Goal: Transaction & Acquisition: Purchase product/service

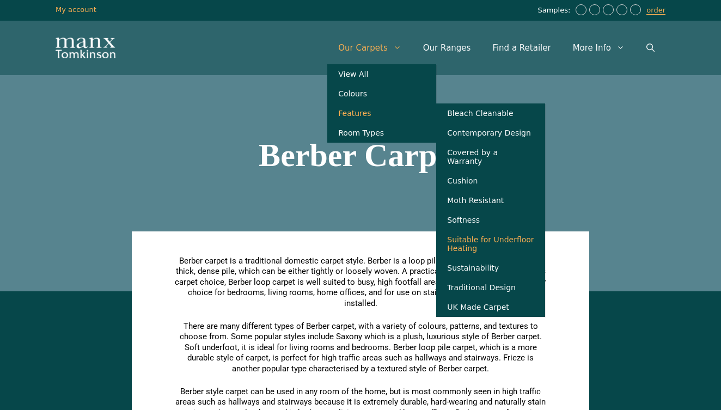
scroll to position [4, 0]
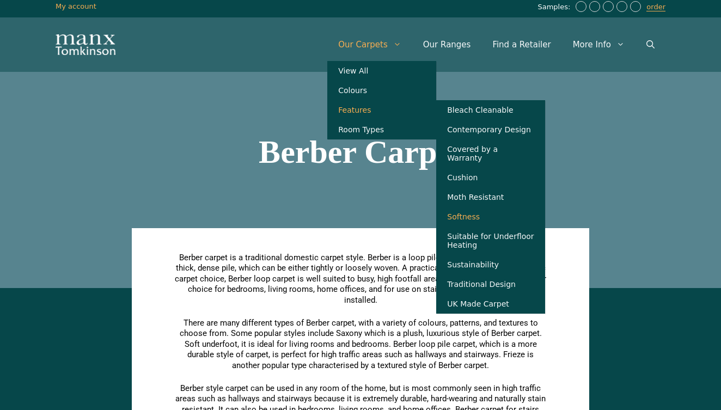
click at [485, 217] on link "Softness" at bounding box center [490, 217] width 109 height 20
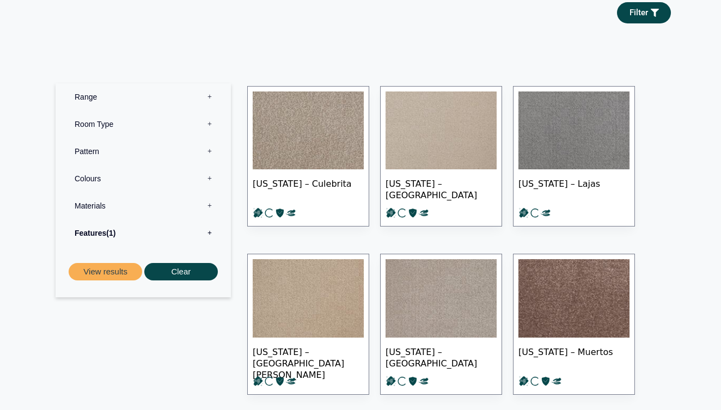
scroll to position [422, 0]
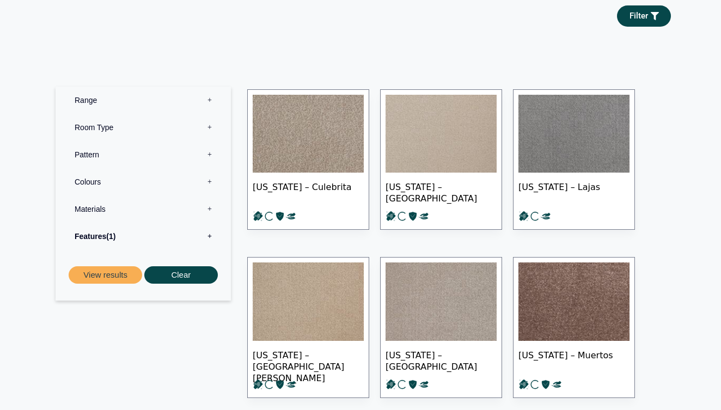
click at [211, 207] on label "Materials 0" at bounding box center [143, 208] width 159 height 27
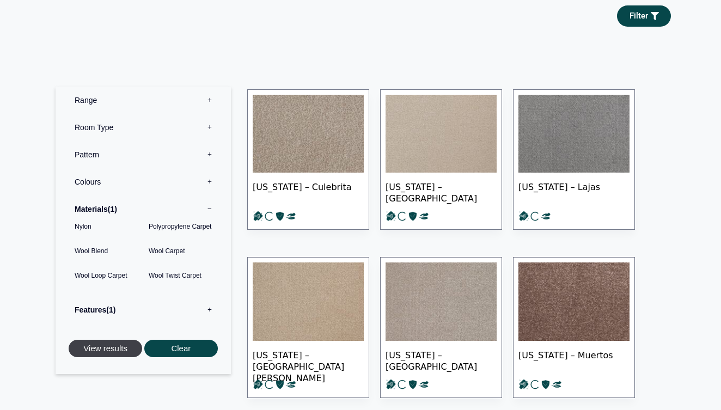
click at [108, 345] on button "View results" at bounding box center [105, 349] width 73 height 18
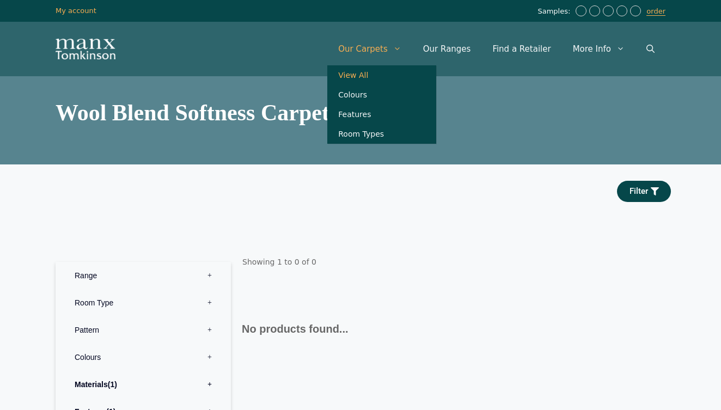
click at [365, 76] on link "View All" at bounding box center [381, 75] width 109 height 20
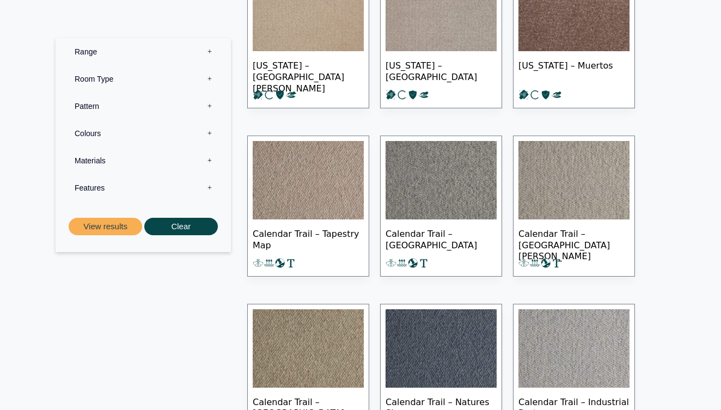
scroll to position [443, 0]
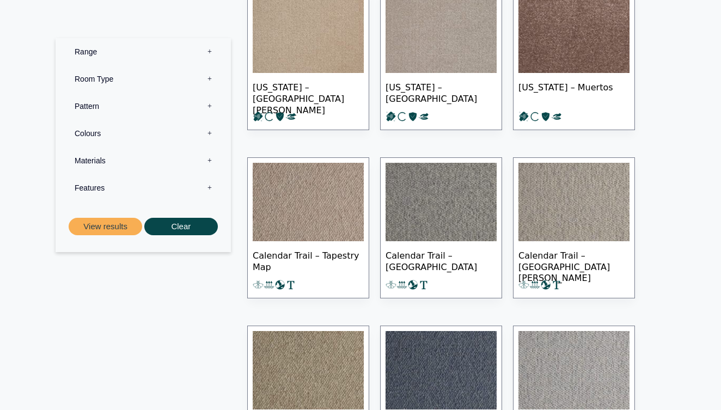
click at [100, 161] on label "Materials 0" at bounding box center [143, 160] width 159 height 27
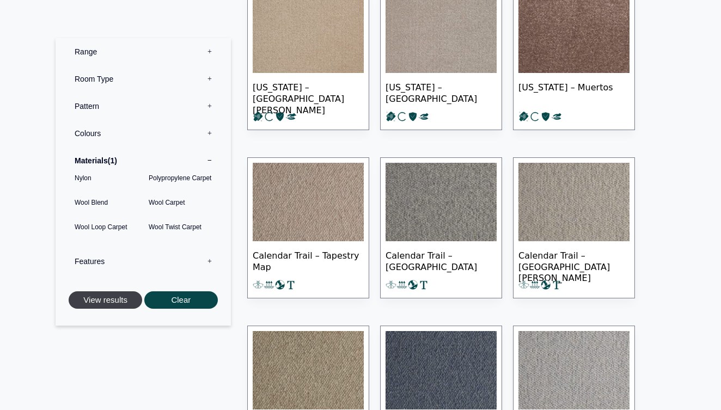
click at [108, 298] on button "View results" at bounding box center [105, 300] width 73 height 18
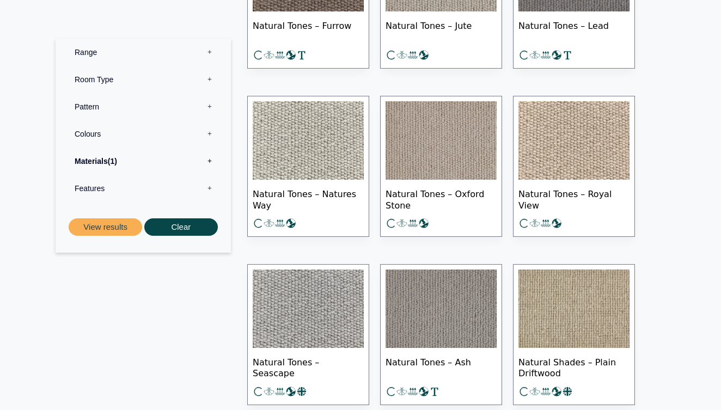
scroll to position [1450, 0]
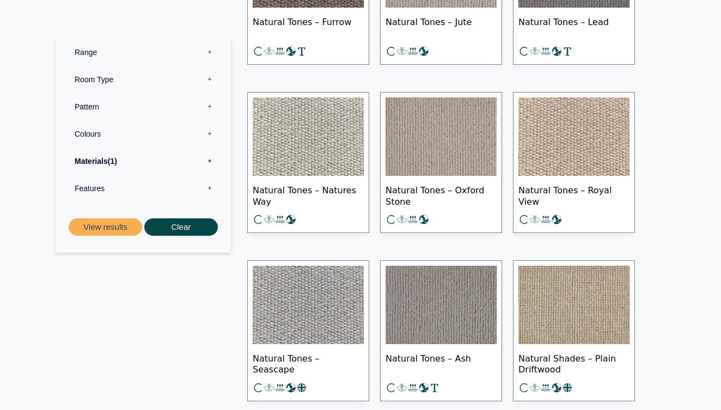
click at [324, 187] on span "Natural Tones – Natures Way" at bounding box center [308, 195] width 111 height 38
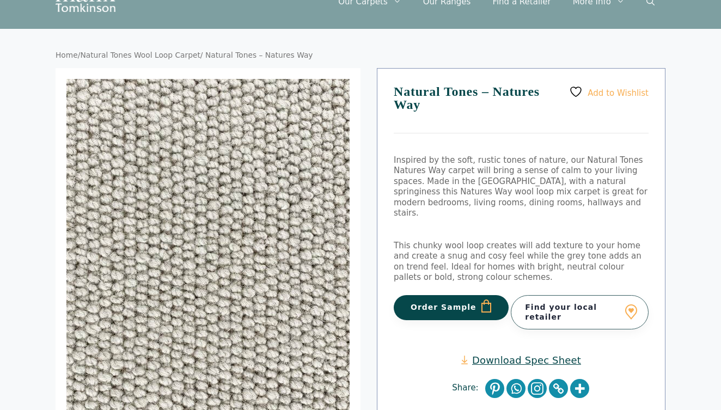
scroll to position [44, 0]
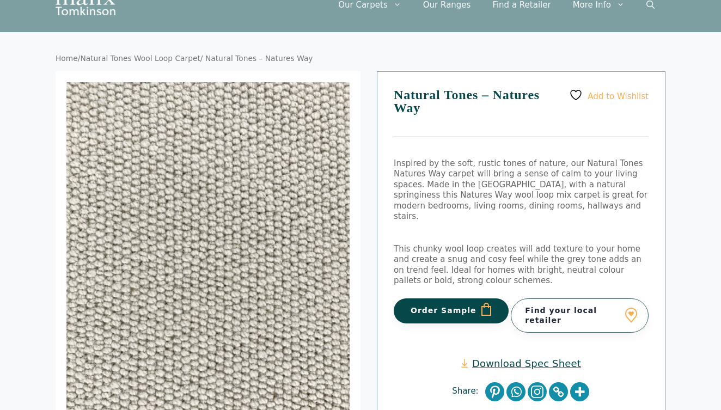
click at [446, 298] on button "Order Sample" at bounding box center [450, 310] width 115 height 25
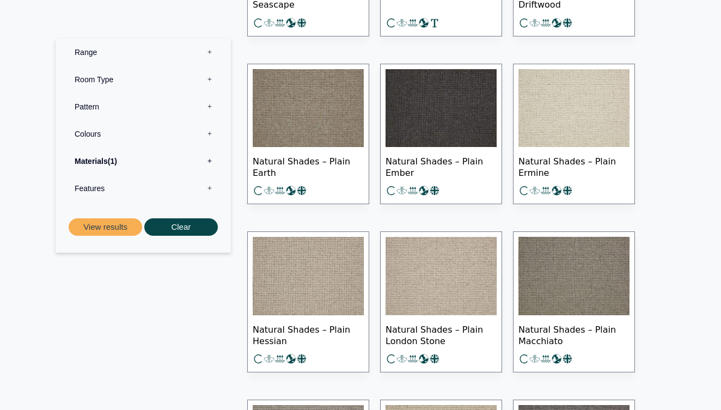
scroll to position [1813, 0]
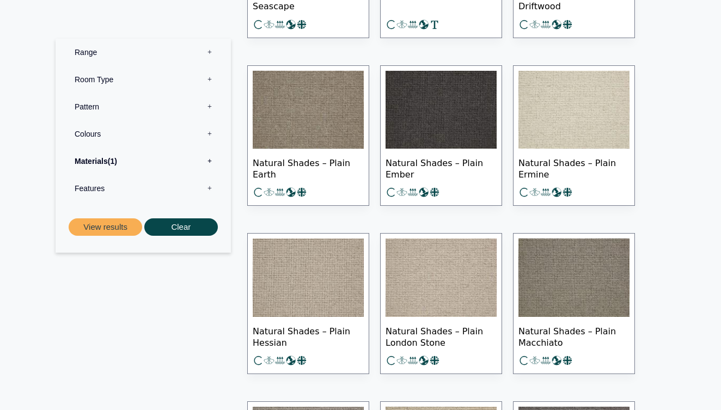
click at [554, 161] on span "Natural Shades – Plain Ermine" at bounding box center [573, 168] width 111 height 38
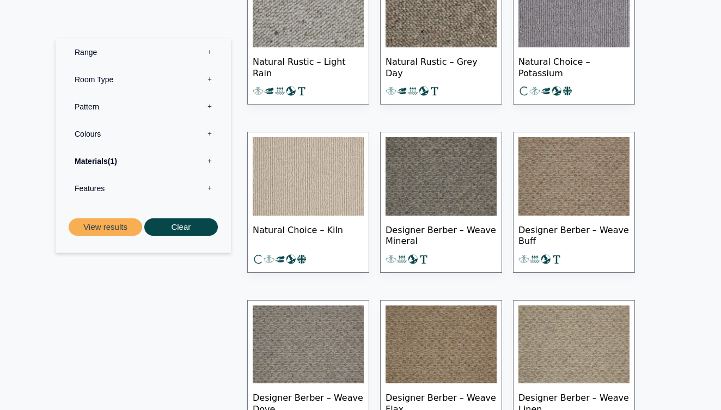
scroll to position [3104, 0]
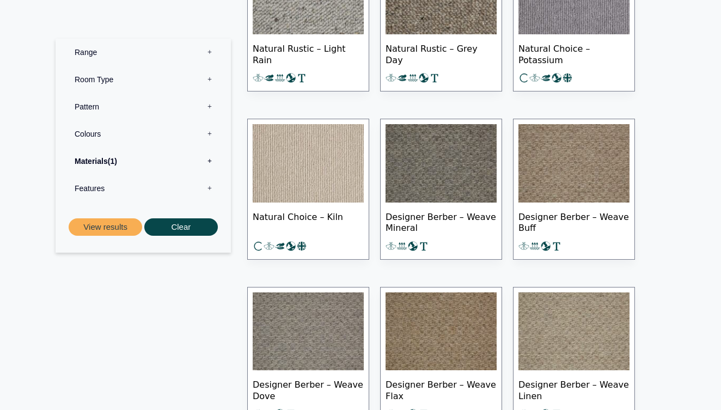
click at [305, 211] on span "Natural Choice – Kiln" at bounding box center [308, 221] width 111 height 38
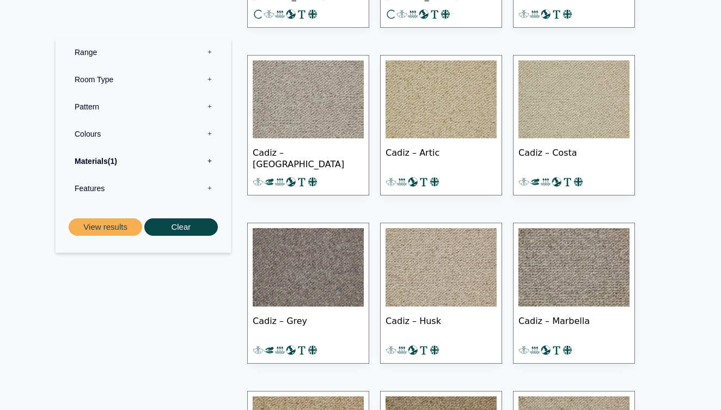
scroll to position [4682, 0]
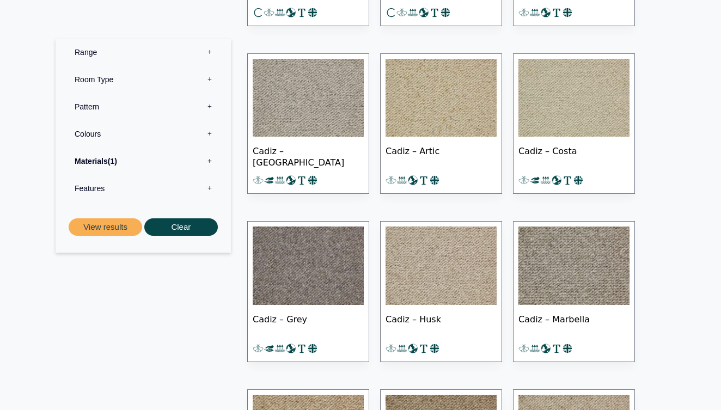
click at [550, 149] on span "Cadiz – Costa" at bounding box center [573, 156] width 111 height 38
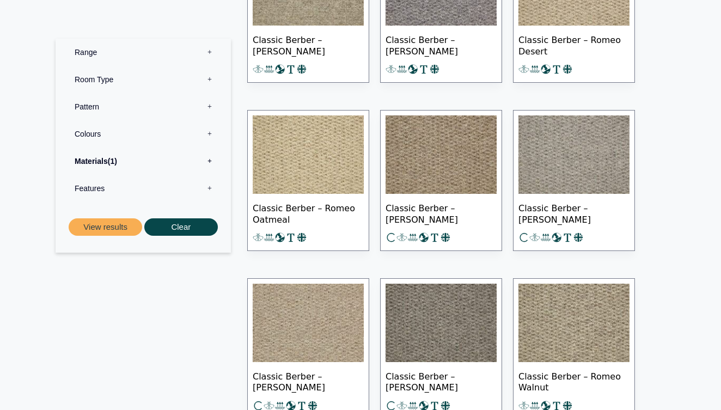
scroll to position [4282, 0]
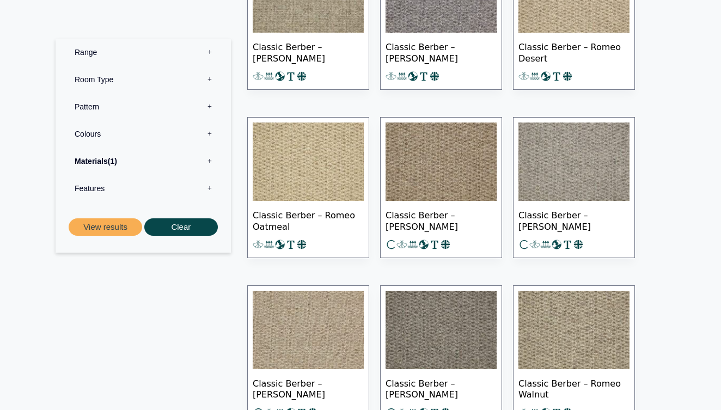
click at [95, 158] on label "Materials 1" at bounding box center [143, 160] width 159 height 27
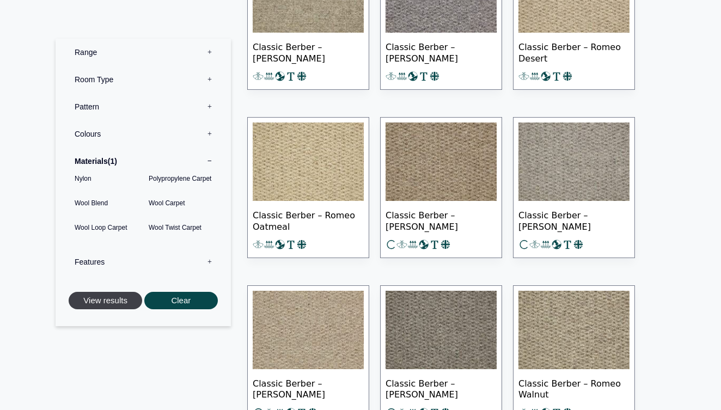
click at [114, 297] on button "View results" at bounding box center [105, 300] width 73 height 18
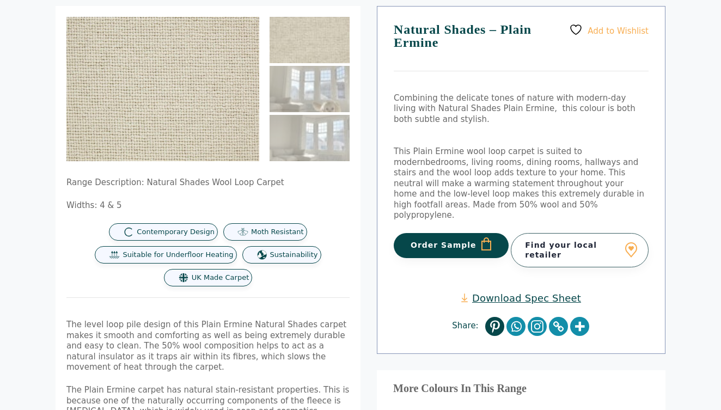
scroll to position [109, 0]
click at [432, 233] on button "Order Sample" at bounding box center [450, 245] width 115 height 25
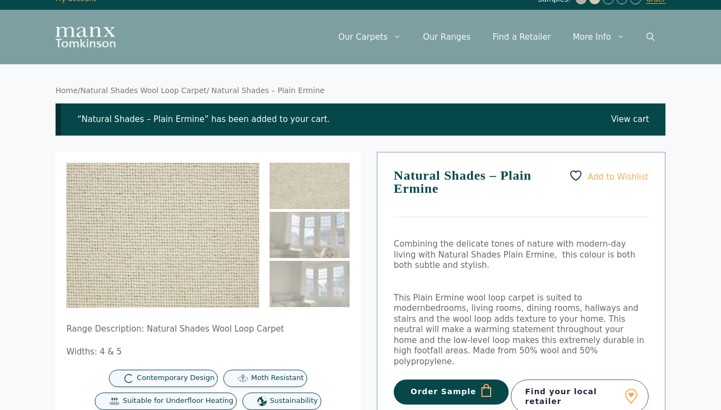
scroll to position [16, 0]
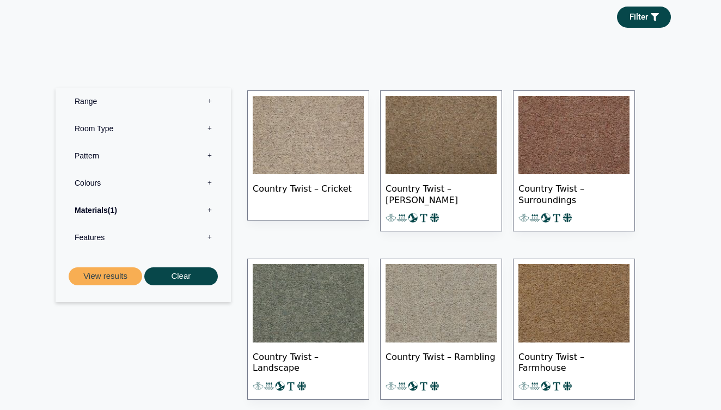
scroll to position [502, 0]
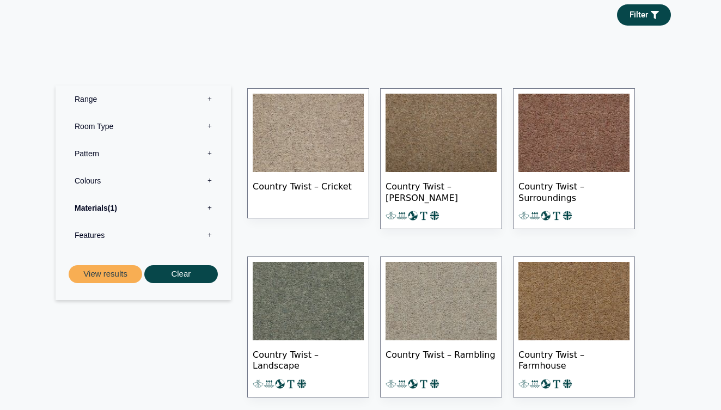
click at [90, 229] on label "Features 0" at bounding box center [143, 235] width 159 height 27
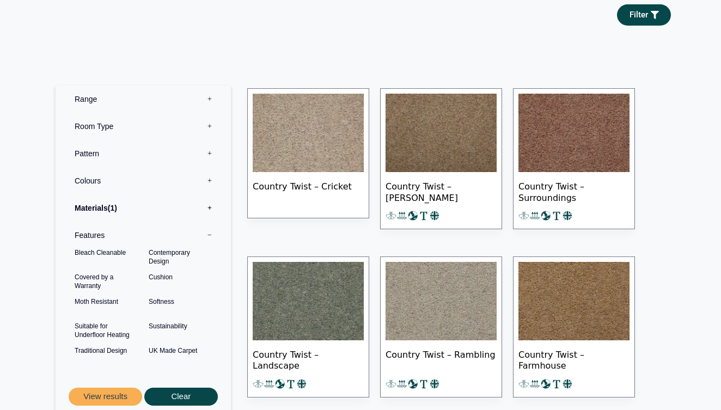
click at [91, 231] on label "Features 0" at bounding box center [143, 235] width 159 height 27
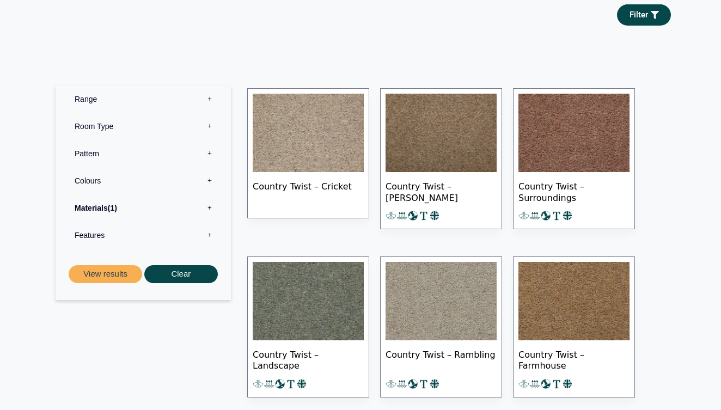
click at [93, 152] on label "Pattern 0" at bounding box center [143, 153] width 159 height 27
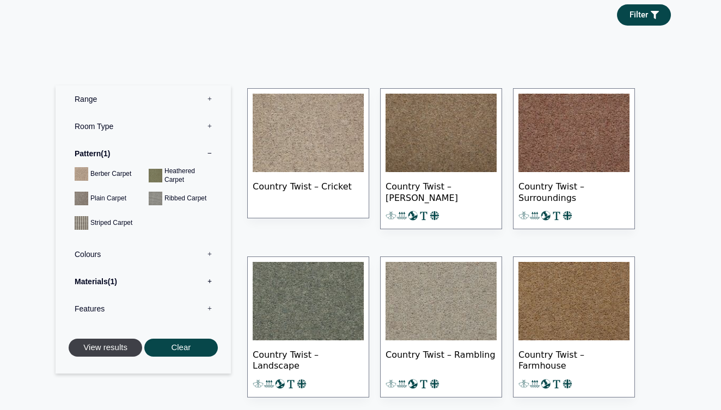
click at [109, 343] on button "View results" at bounding box center [105, 348] width 73 height 18
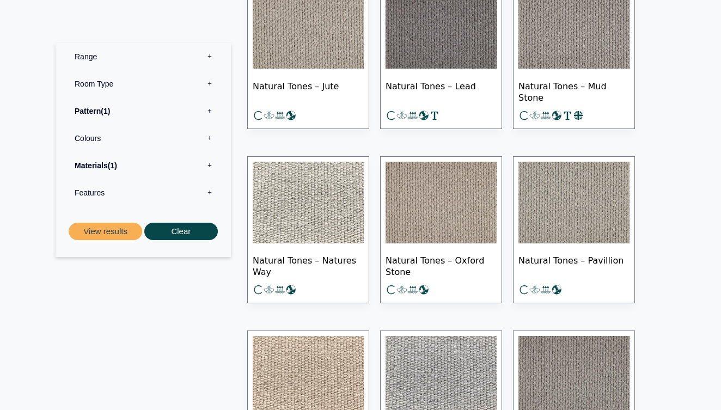
scroll to position [494, 0]
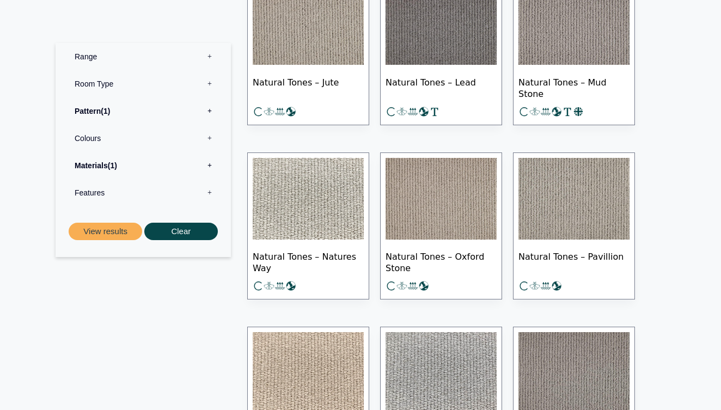
click at [300, 253] on span "Natural Tones – Natures Way" at bounding box center [308, 261] width 111 height 38
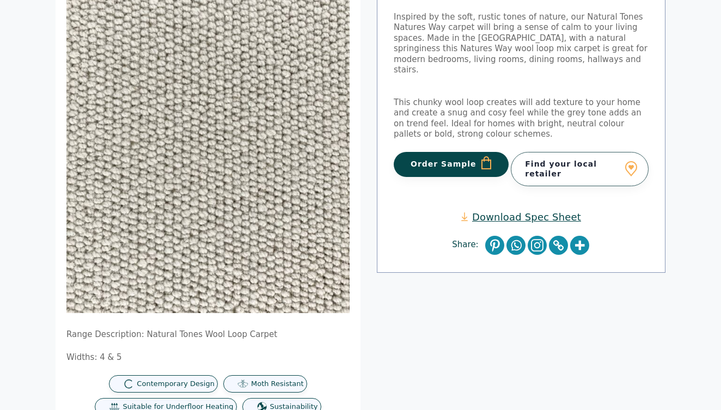
scroll to position [158, 0]
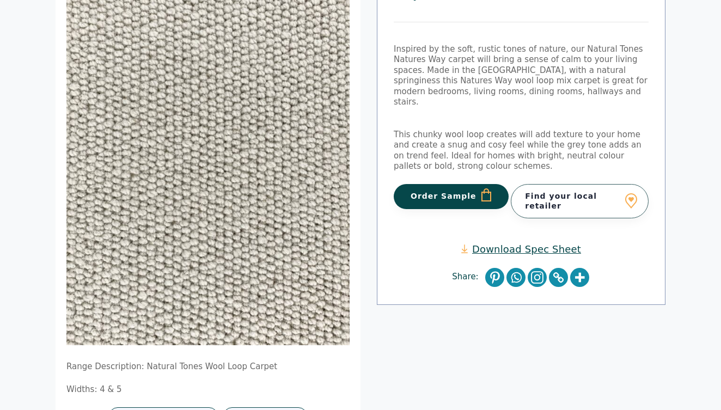
click at [441, 184] on button "Order Sample" at bounding box center [450, 196] width 115 height 25
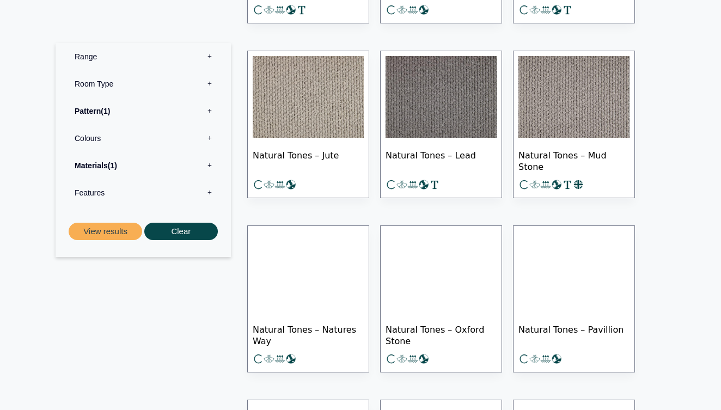
scroll to position [428, 0]
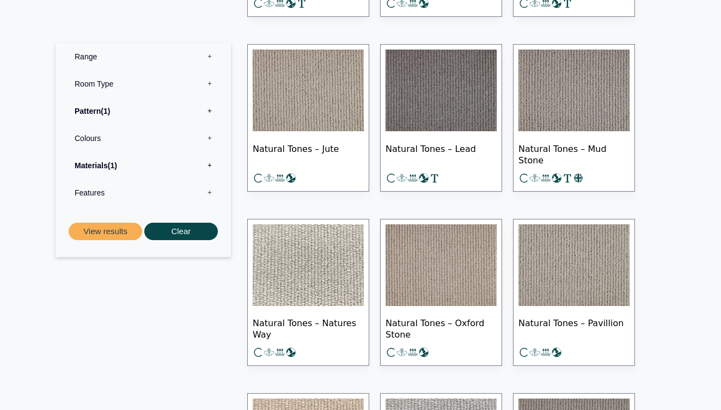
click at [322, 146] on span "Natural Tones – Jute" at bounding box center [308, 153] width 111 height 38
click at [570, 321] on span "Natural Tones – Pavillion" at bounding box center [573, 328] width 111 height 38
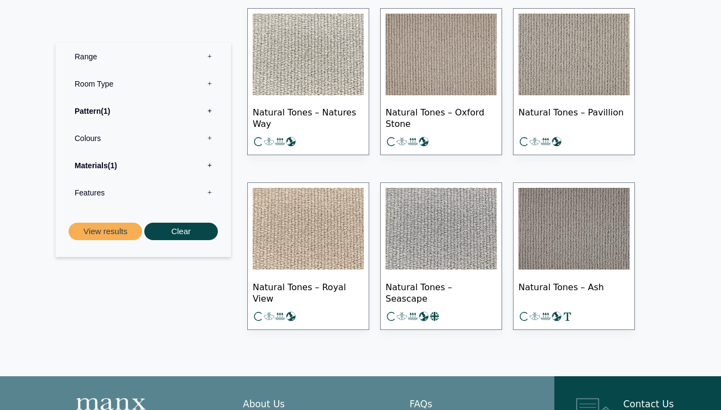
scroll to position [640, 0]
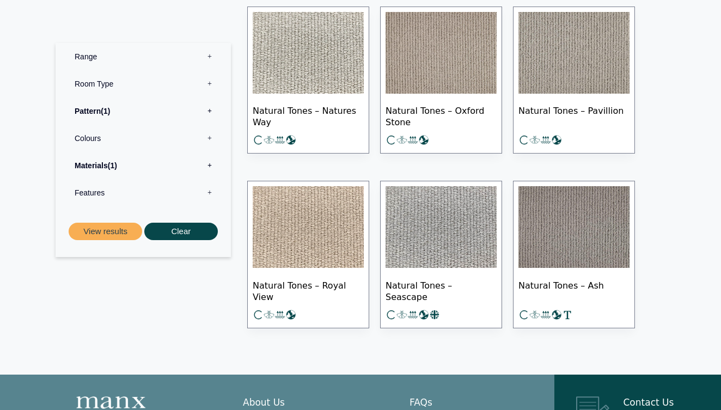
click at [463, 283] on span "Natural Tones – Seascape" at bounding box center [440, 290] width 111 height 38
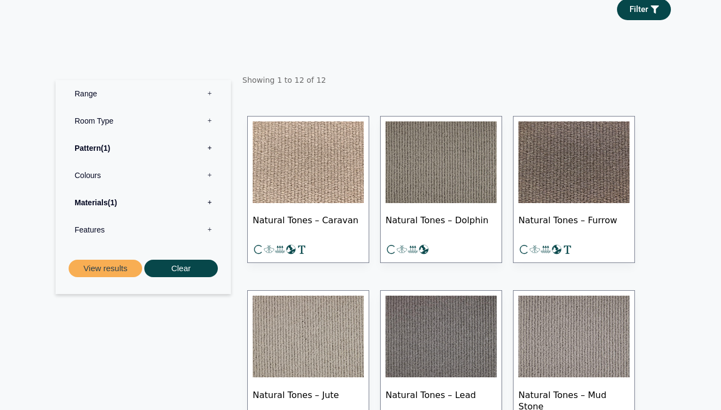
scroll to position [181, 0]
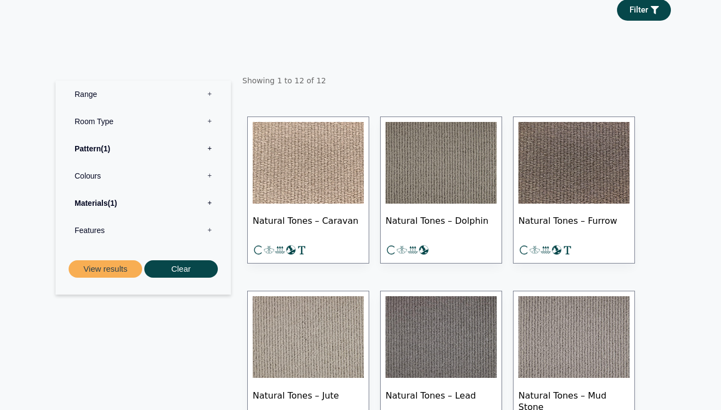
click at [94, 146] on label "Pattern 1" at bounding box center [143, 148] width 159 height 27
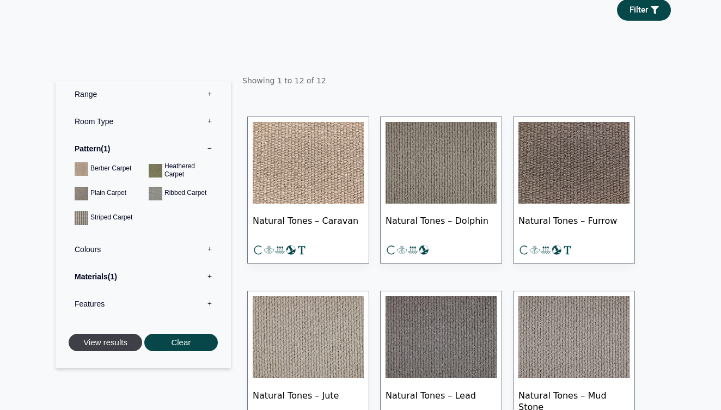
click at [105, 341] on button "View results" at bounding box center [105, 343] width 73 height 18
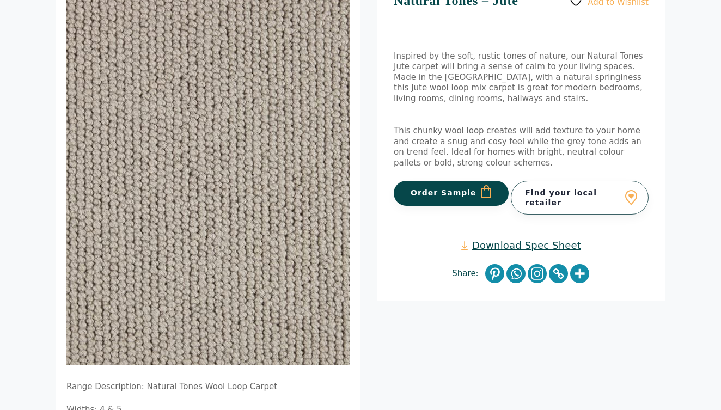
scroll to position [138, 0]
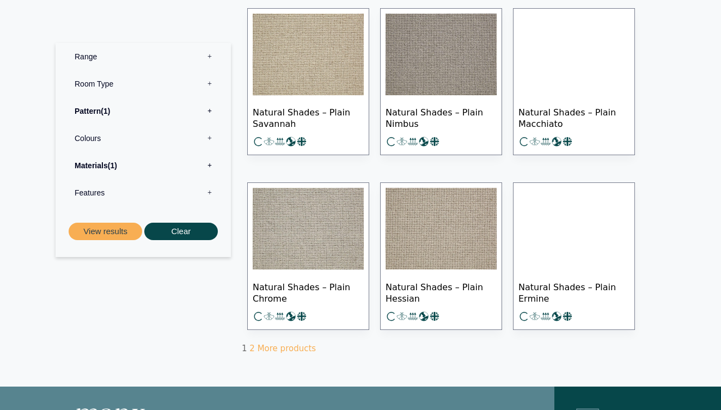
scroll to position [645, 0]
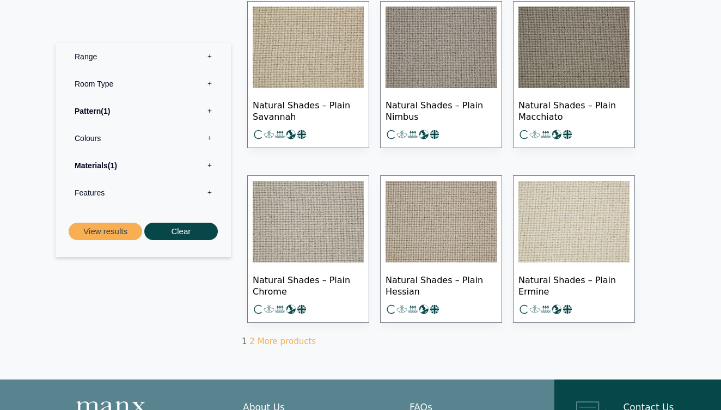
click at [538, 276] on span "Natural Shades – Plain Ermine" at bounding box center [573, 285] width 111 height 38
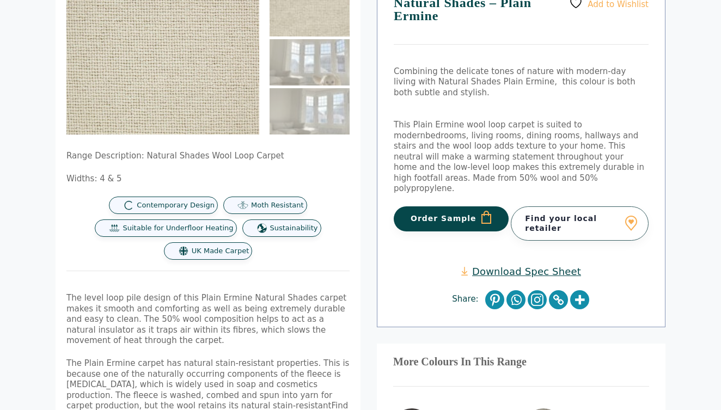
scroll to position [137, 0]
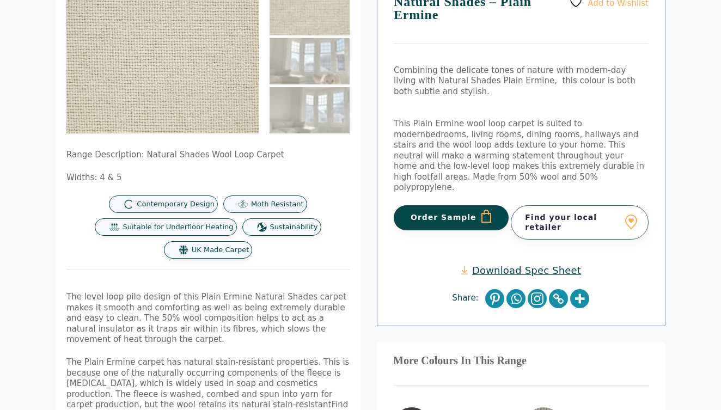
click at [445, 205] on button "Order Sample" at bounding box center [450, 217] width 115 height 25
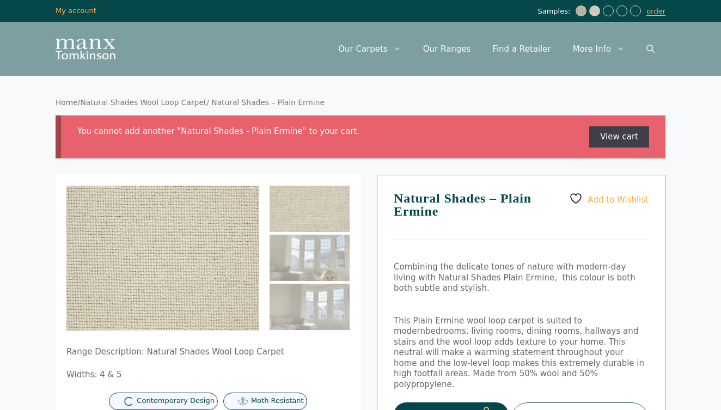
click at [624, 137] on link "View cart" at bounding box center [619, 137] width 60 height 22
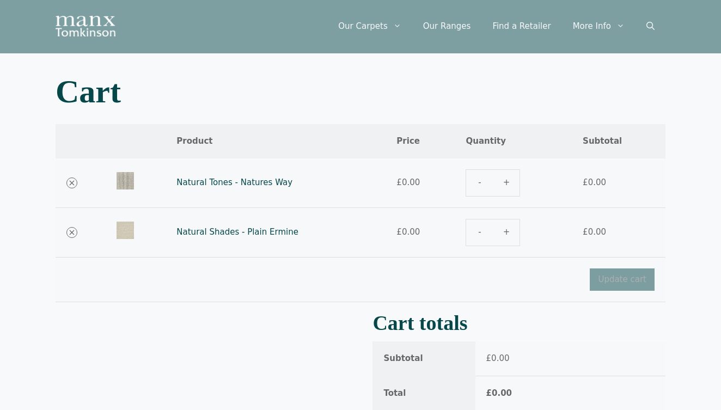
scroll to position [23, 0]
click at [459, 27] on link "Our Ranges" at bounding box center [447, 26] width 70 height 33
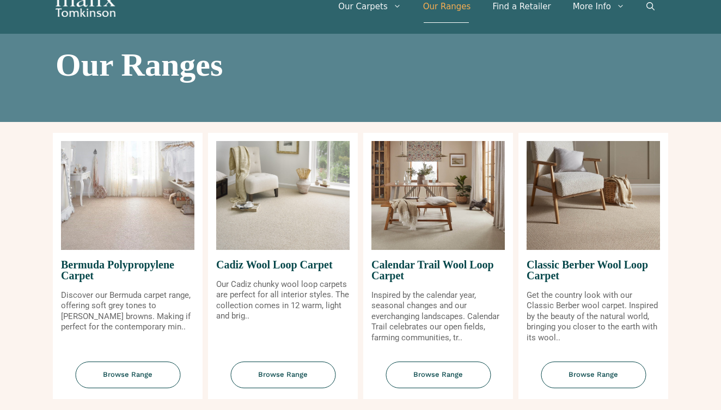
scroll to position [46, 0]
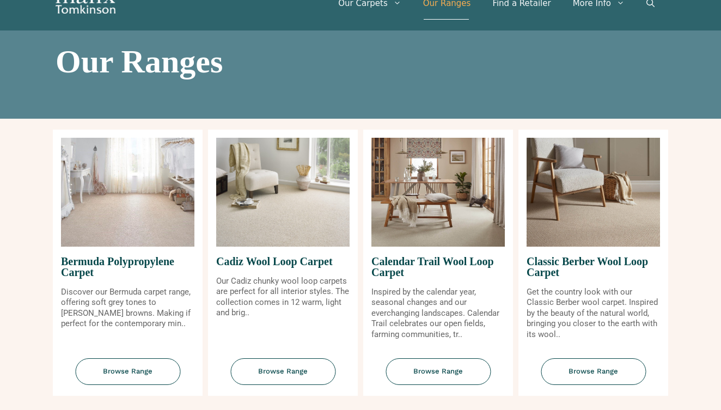
click at [284, 279] on p "Our Cadiz chunky wool loop carpets are perfect for all interior styles. The col…" at bounding box center [282, 297] width 133 height 42
click at [280, 262] on span "Cadiz Wool Loop Carpet" at bounding box center [282, 261] width 133 height 29
click at [287, 366] on span "Browse Range" at bounding box center [282, 371] width 105 height 27
click at [582, 367] on span "Browse Range" at bounding box center [592, 371] width 105 height 27
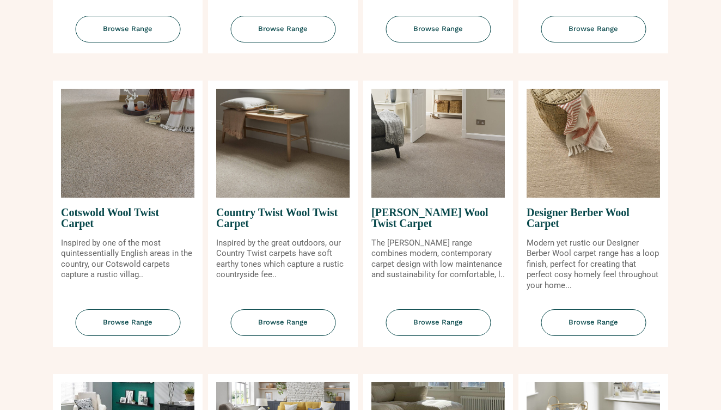
scroll to position [391, 0]
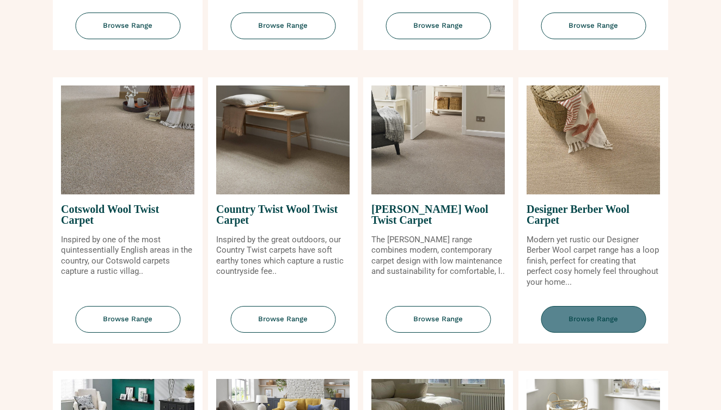
click at [581, 316] on span "Browse Range" at bounding box center [592, 319] width 105 height 27
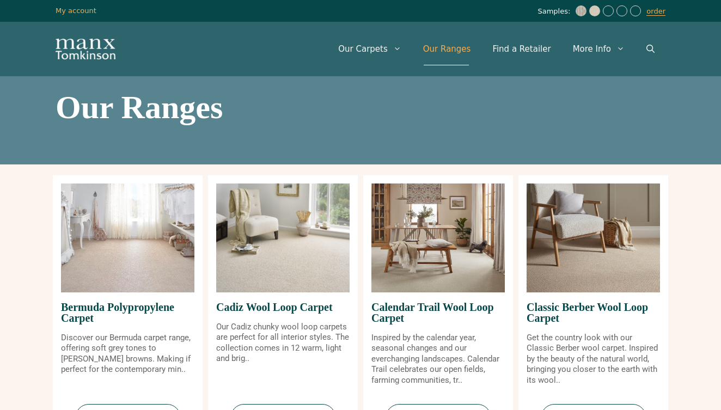
scroll to position [0, 0]
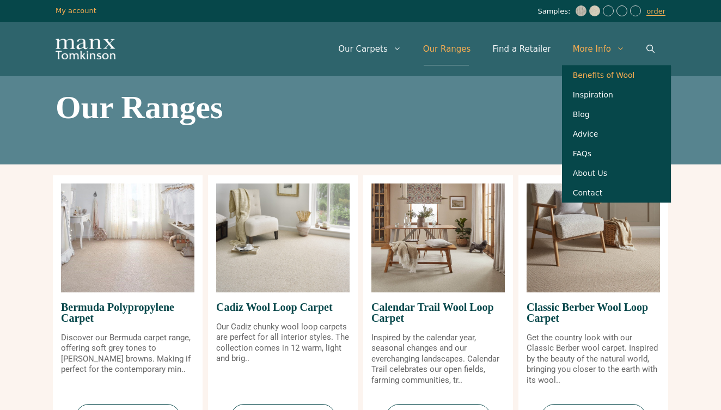
click at [615, 77] on link "Benefits of Wool" at bounding box center [616, 75] width 109 height 20
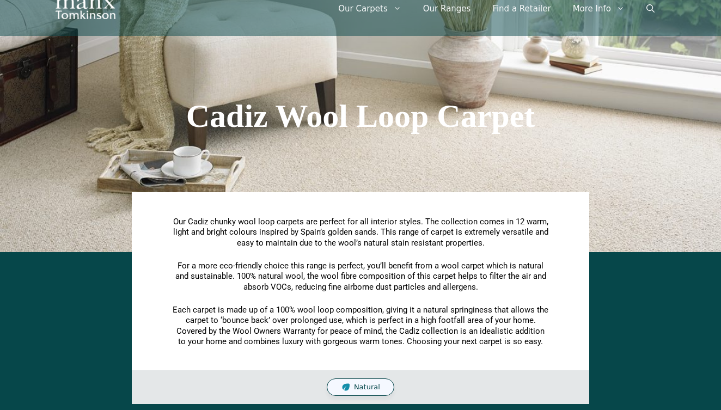
scroll to position [41, 0]
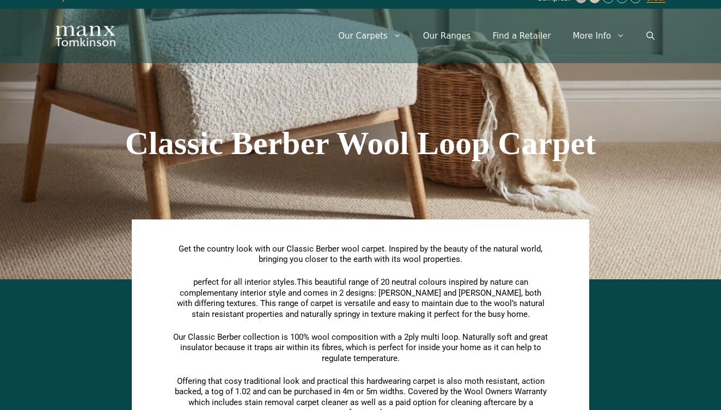
scroll to position [15, 0]
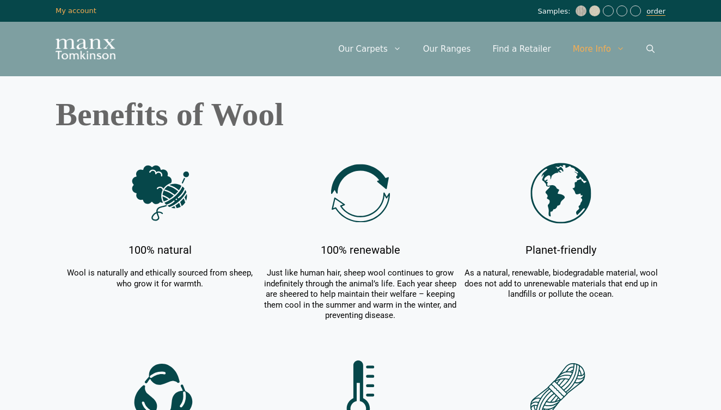
click at [655, 13] on link "order" at bounding box center [655, 11] width 19 height 9
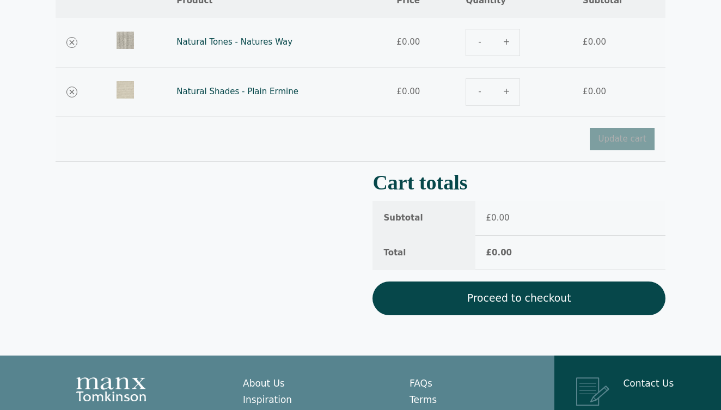
scroll to position [163, 0]
click at [504, 296] on link "Proceed to checkout" at bounding box center [518, 298] width 293 height 34
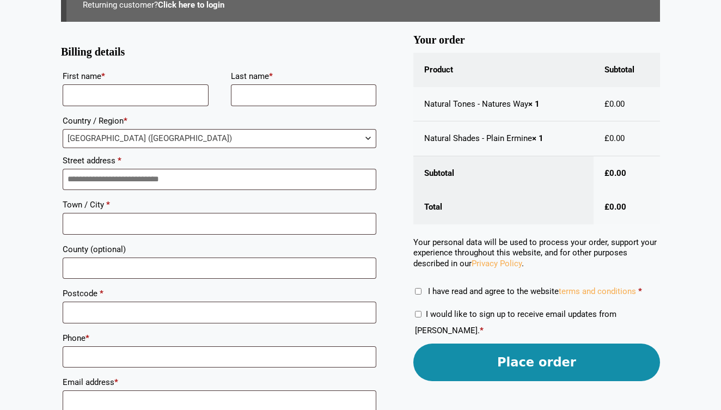
scroll to position [163, 0]
type input "**********"
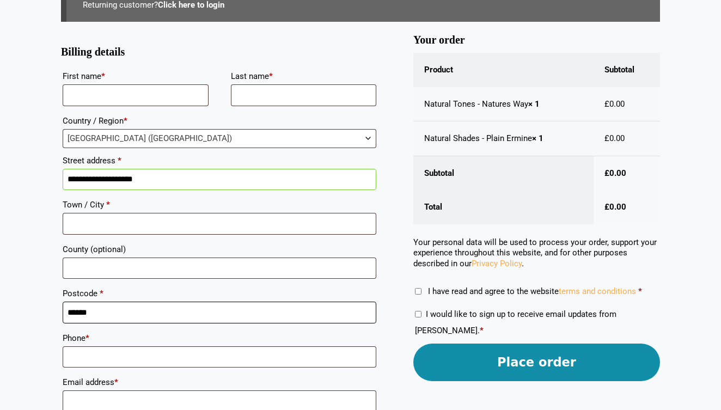
type input "******"
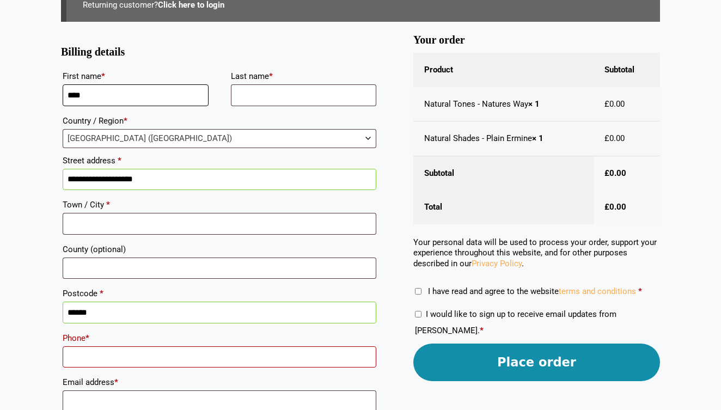
type input "****"
type input "******"
click at [152, 177] on input "**********" at bounding box center [219, 180] width 313 height 22
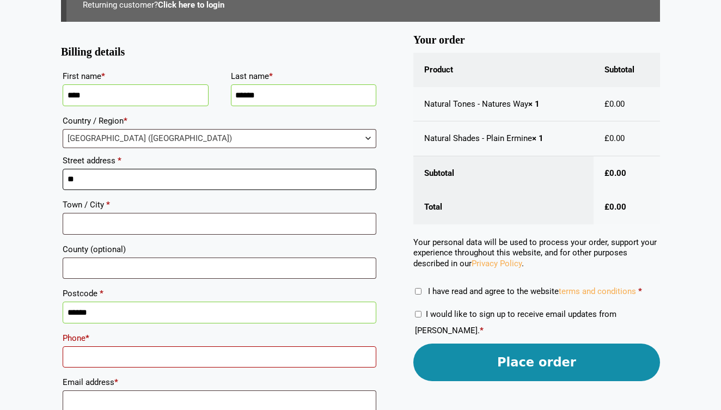
type input "*"
type input "**********"
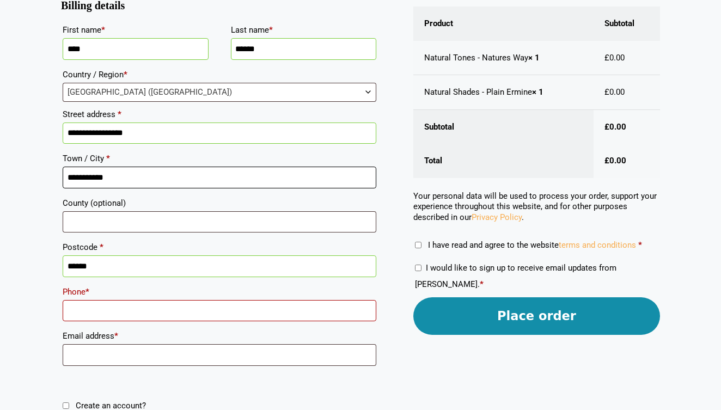
scroll to position [229, 0]
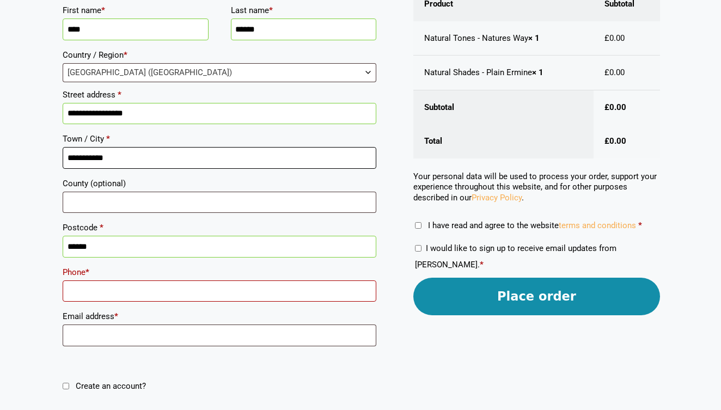
type input "**********"
click at [106, 248] on input "******" at bounding box center [219, 247] width 313 height 22
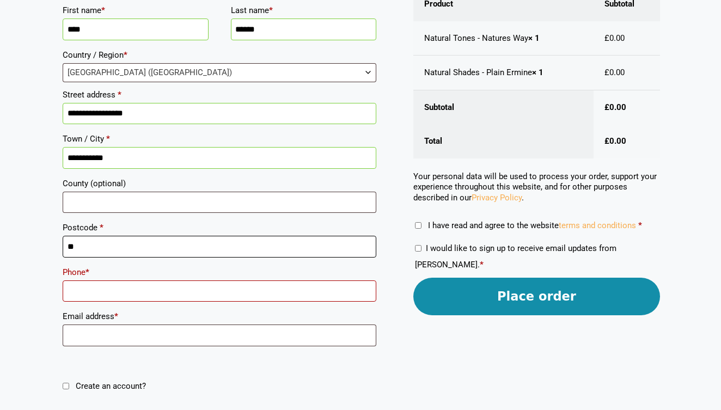
type input "*"
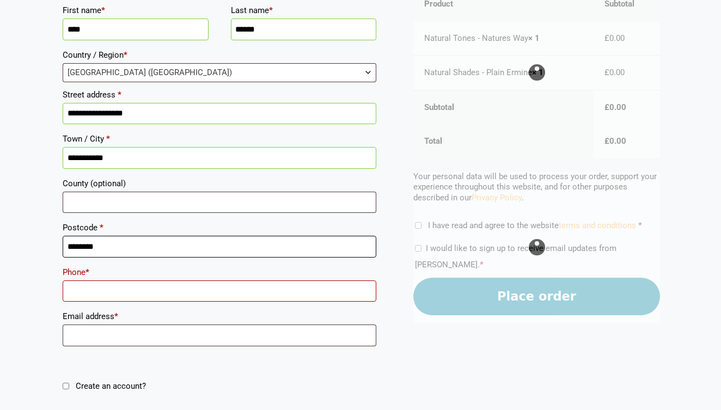
type input "********"
click at [92, 287] on input "Phone *" at bounding box center [219, 291] width 313 height 22
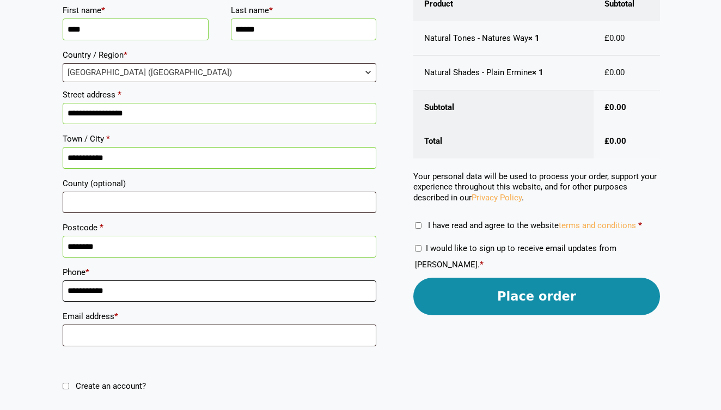
type input "**********"
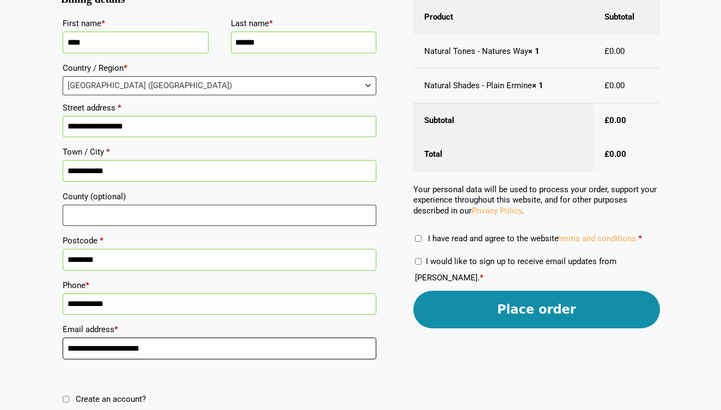
scroll to position [228, 0]
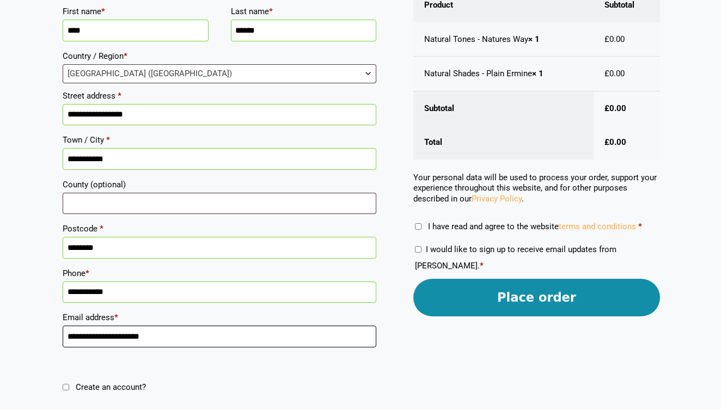
type input "**********"
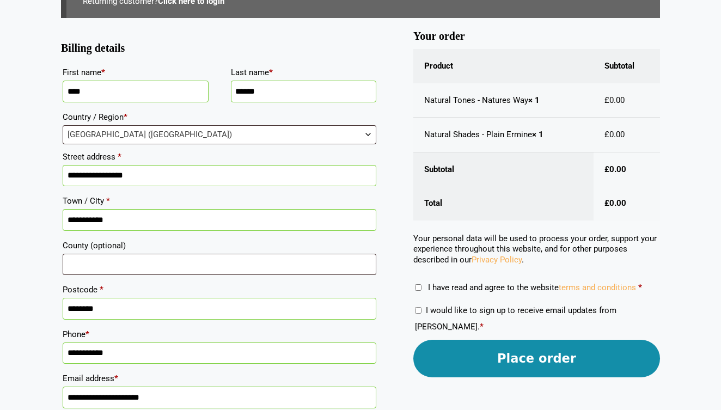
scroll to position [175, 0]
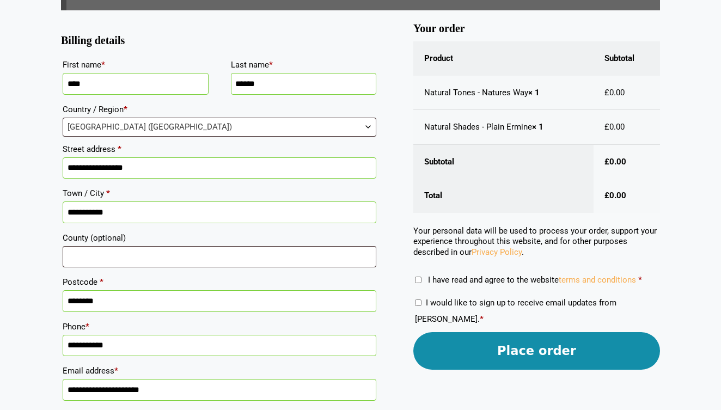
click at [528, 348] on button "Place order" at bounding box center [536, 351] width 247 height 38
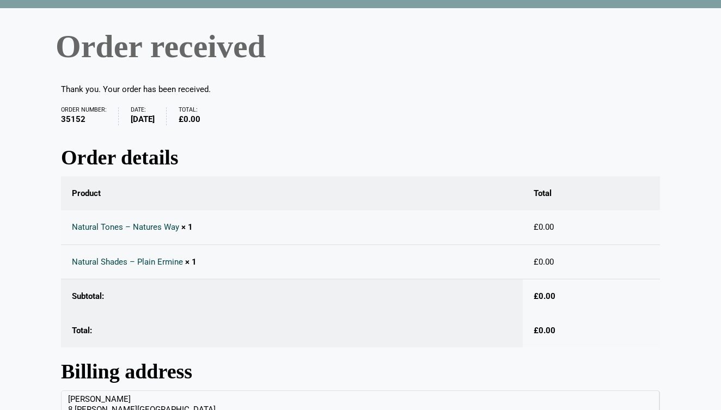
scroll to position [64, 0]
